Goal: Obtain resource: Download file/media

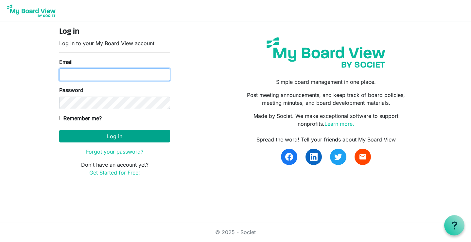
type input "[EMAIL_ADDRESS][DOMAIN_NAME][US_STATE]"
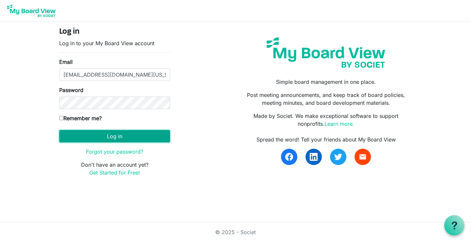
click at [133, 138] on button "Log in" at bounding box center [114, 136] width 111 height 12
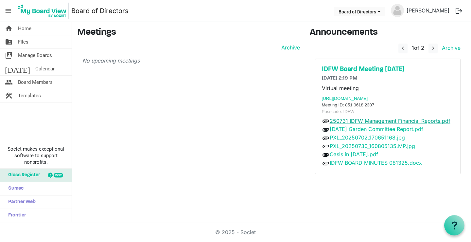
click at [414, 121] on link "250731 IDFW Management Financial Reports.pdf" at bounding box center [390, 120] width 121 height 7
click at [355, 155] on link "Oasis in [DATE].pdf" at bounding box center [354, 154] width 48 height 7
click at [366, 166] on link "IDFW BOARD MINUTES 081325.docx" at bounding box center [376, 162] width 92 height 7
click at [373, 66] on h5 "IDFW Board Meeting 9/10/25" at bounding box center [388, 69] width 132 height 8
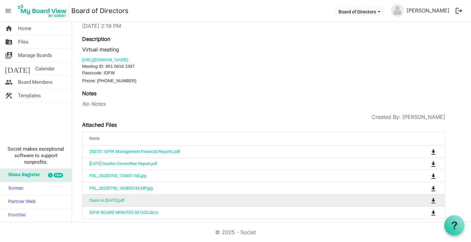
scroll to position [46, 0]
